Goal: Transaction & Acquisition: Download file/media

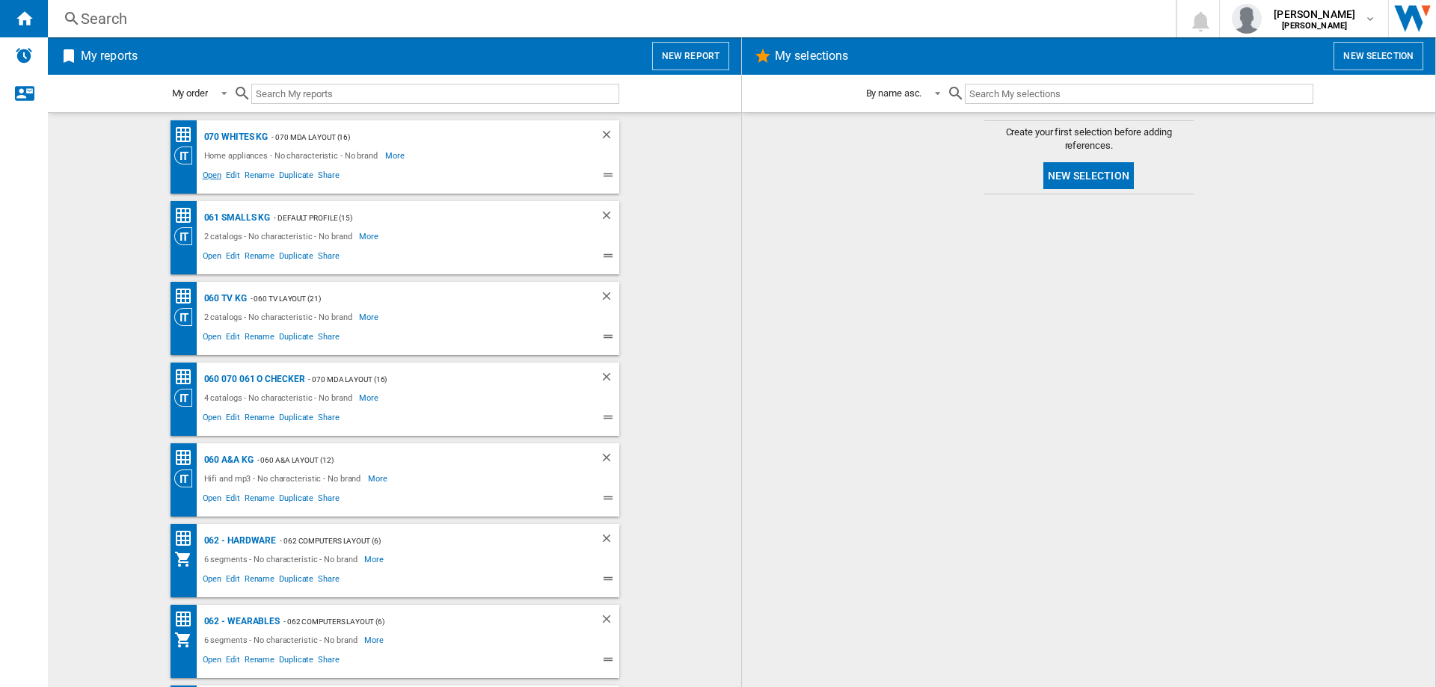
click at [208, 173] on span "Open" at bounding box center [212, 177] width 24 height 18
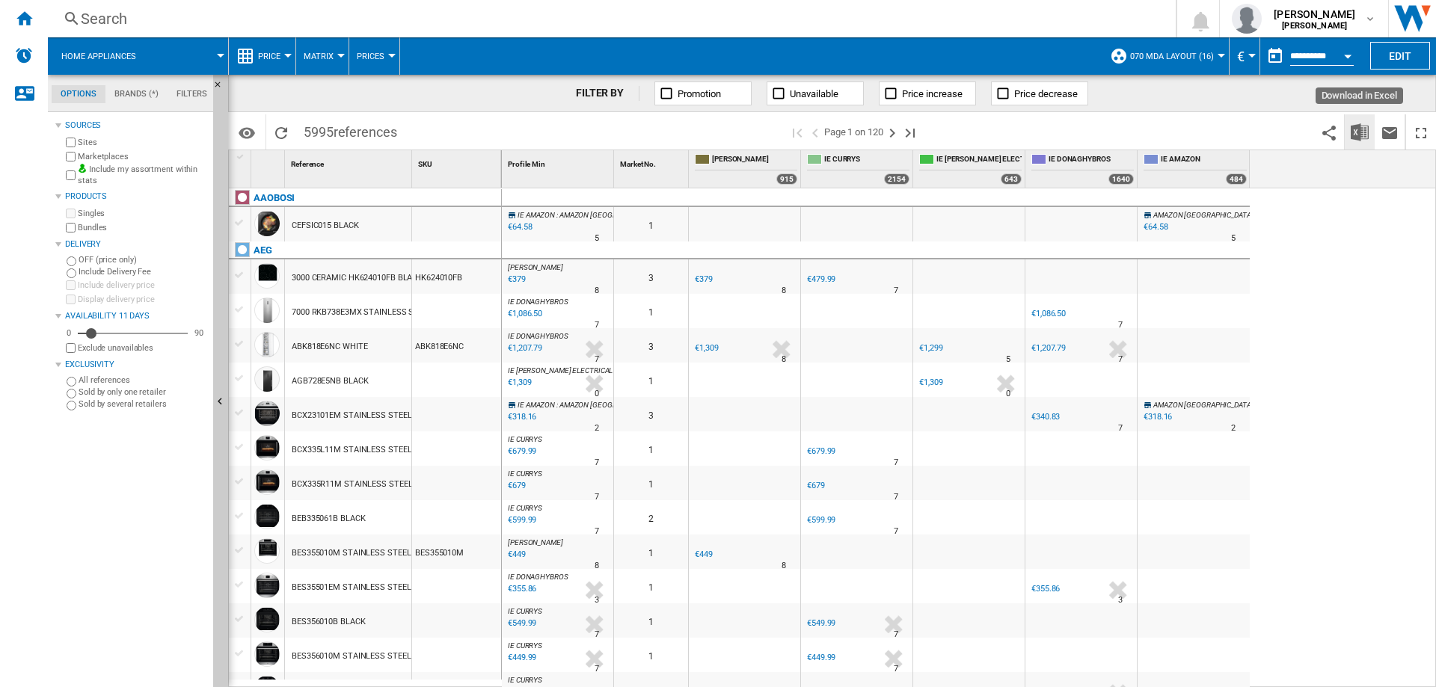
click at [1357, 135] on img "Download in Excel" at bounding box center [1360, 132] width 18 height 18
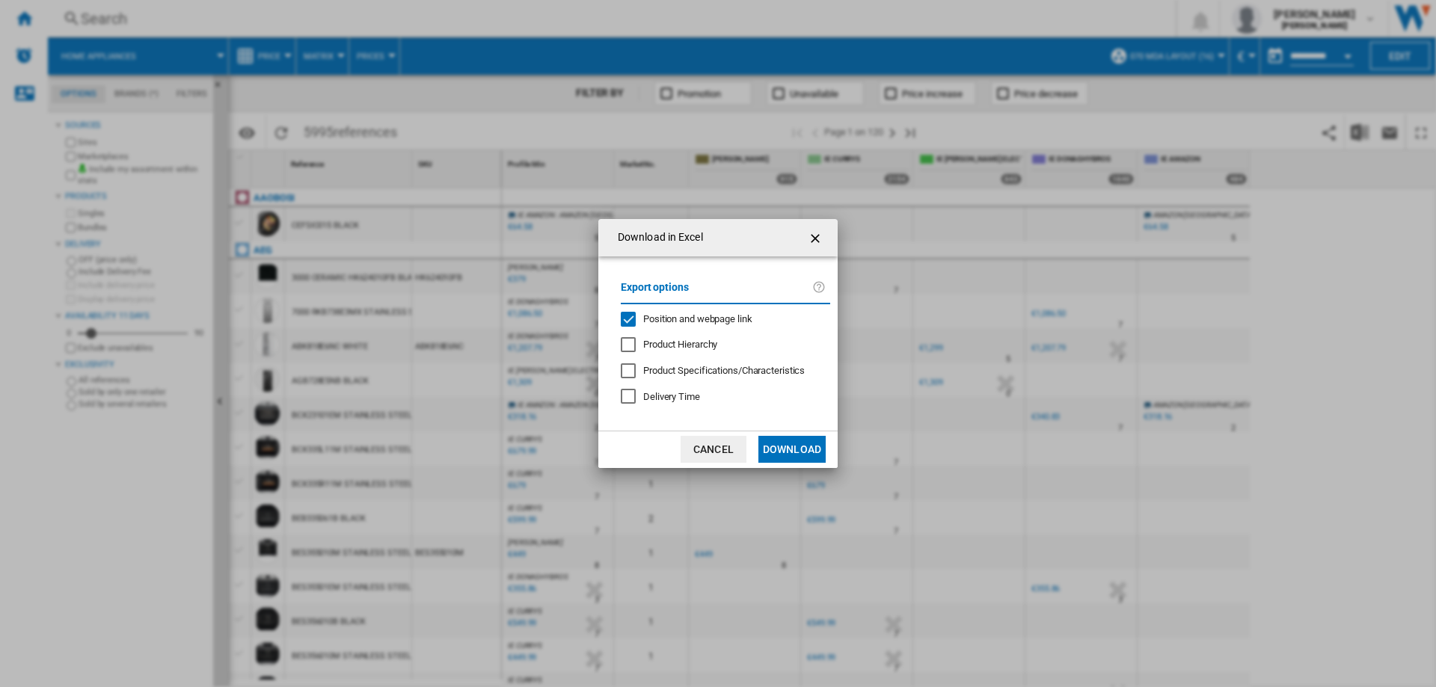
click at [811, 446] on button "Download" at bounding box center [791, 449] width 67 height 27
